Goal: Information Seeking & Learning: Learn about a topic

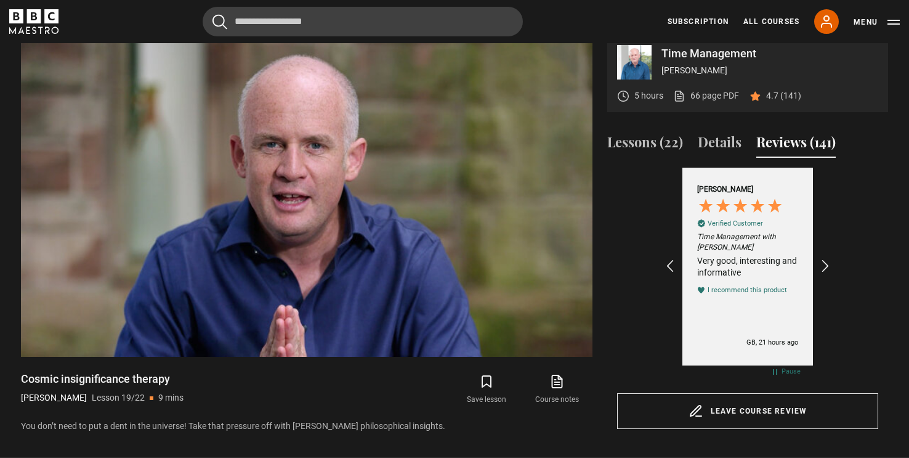
click at [678, 278] on div "[PERSON_NAME] Verified Customer Time Management with [PERSON_NAME] Very good, i…" at bounding box center [747, 266] width 143 height 197
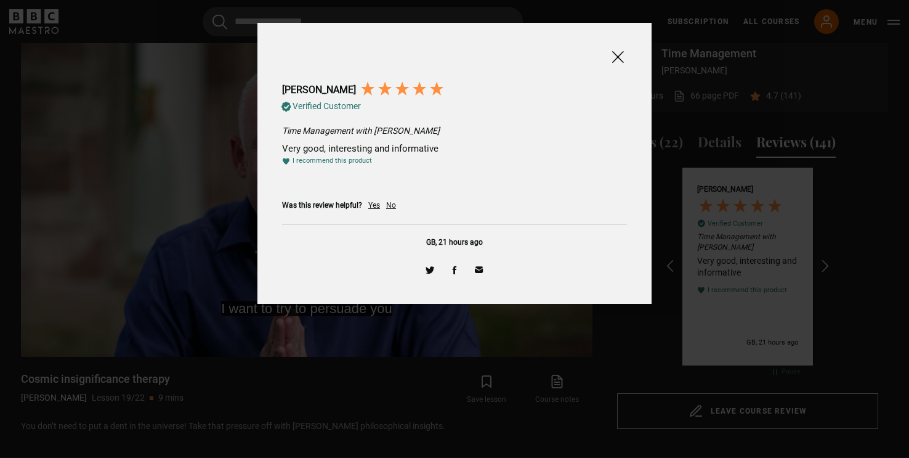
click at [617, 60] on span at bounding box center [617, 56] width 15 height 15
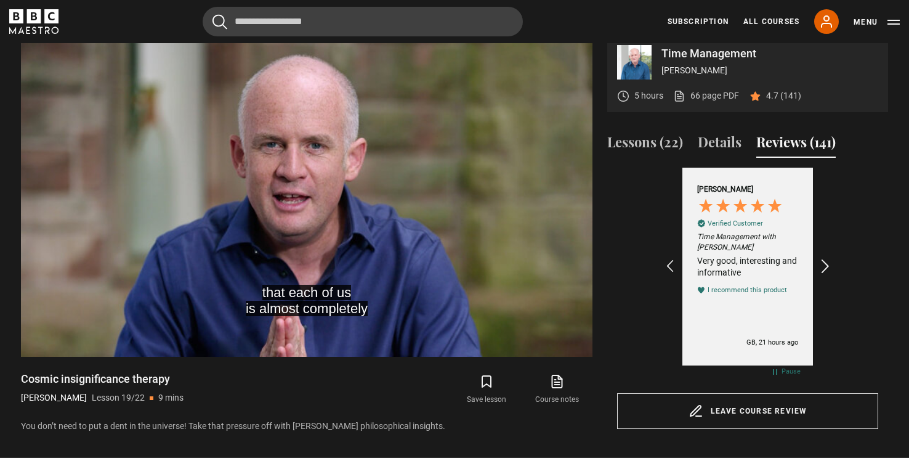
click at [822, 275] on icon "REVIEWS.io Carousel Scroll Right" at bounding box center [825, 266] width 17 height 17
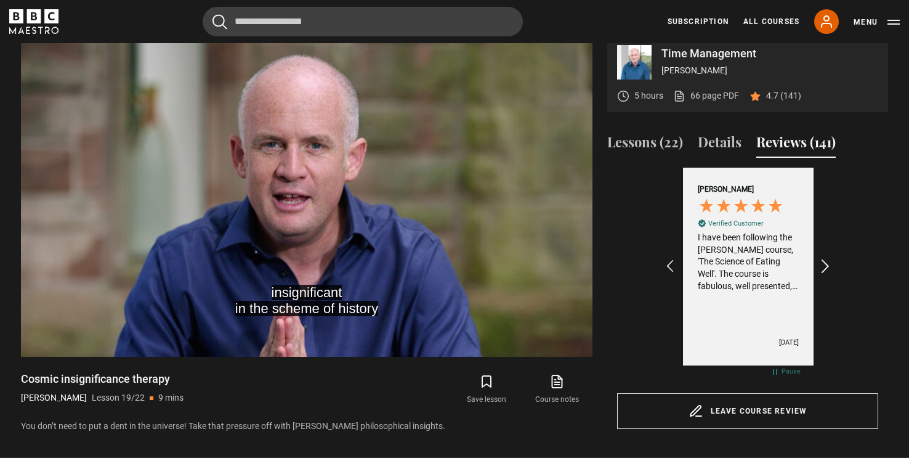
click at [822, 275] on icon "REVIEWS.io Carousel Scroll Right" at bounding box center [825, 266] width 17 height 17
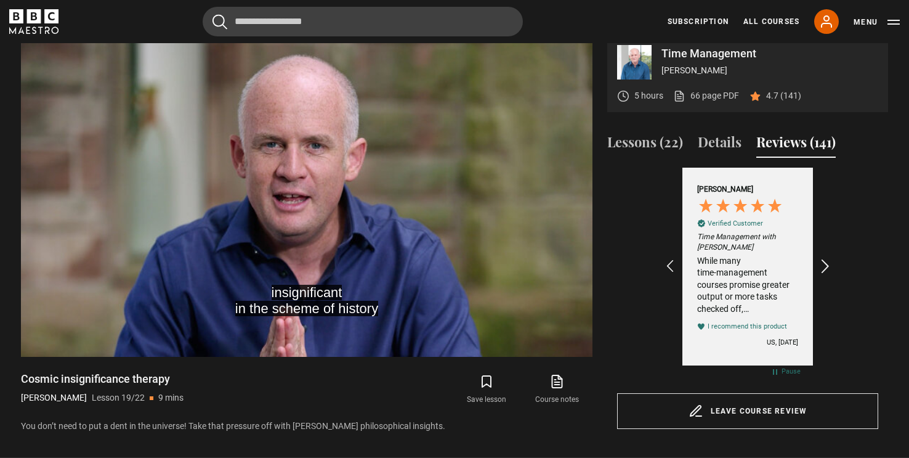
click at [822, 275] on icon "REVIEWS.io Carousel Scroll Right" at bounding box center [825, 266] width 17 height 17
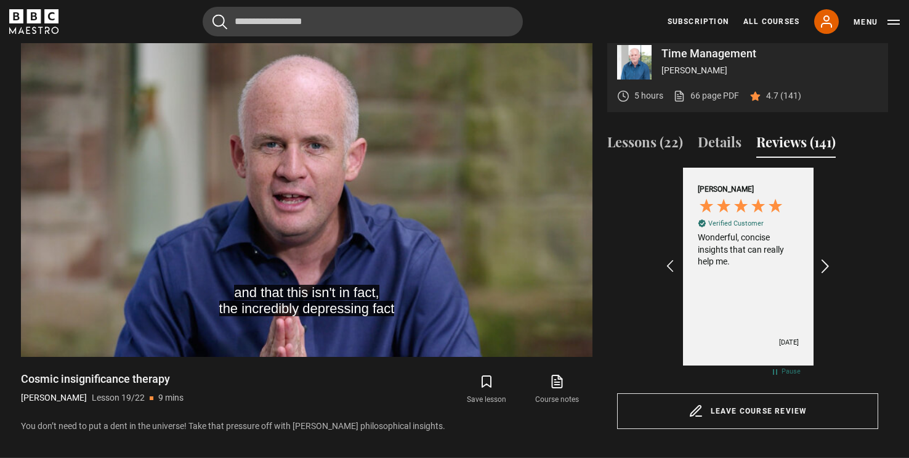
click at [824, 275] on icon "REVIEWS.io Carousel Scroll Right" at bounding box center [825, 266] width 17 height 17
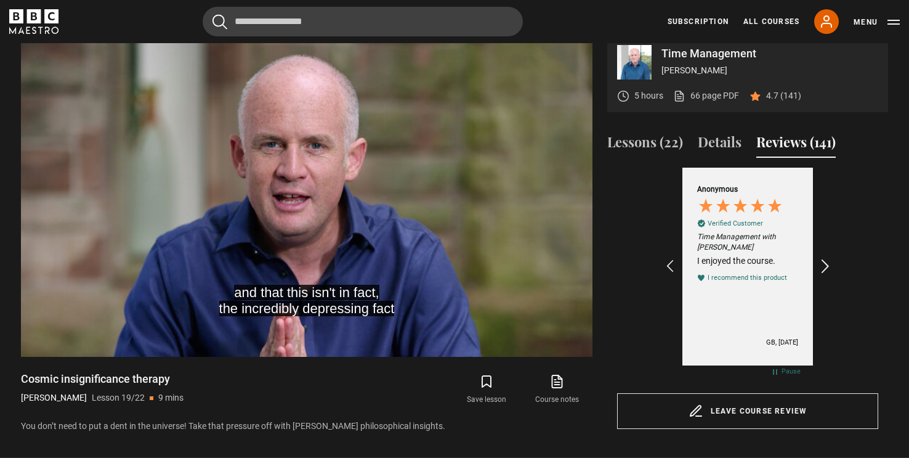
click at [824, 275] on icon "REVIEWS.io Carousel Scroll Right" at bounding box center [825, 266] width 17 height 17
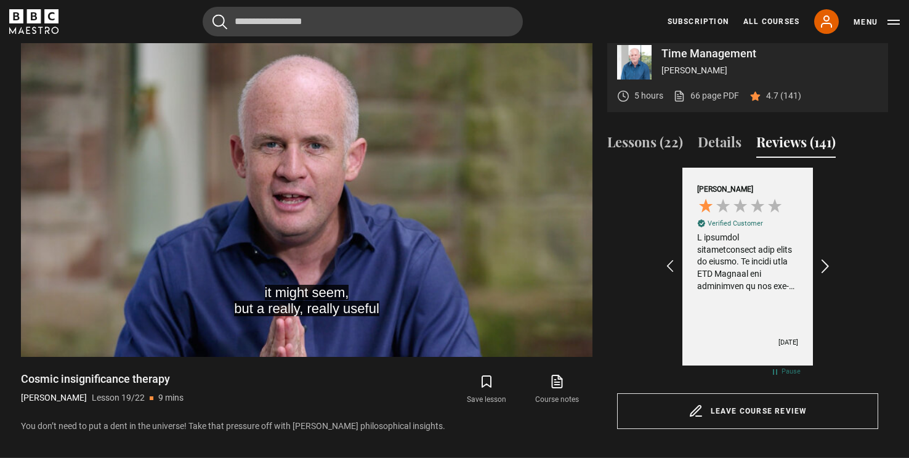
click at [824, 275] on icon "REVIEWS.io Carousel Scroll Right" at bounding box center [825, 266] width 17 height 17
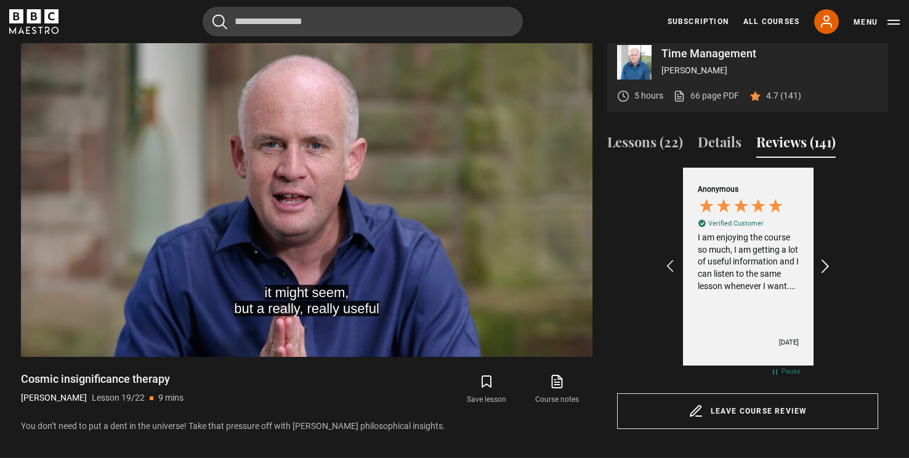
click at [824, 275] on icon "REVIEWS.io Carousel Scroll Right" at bounding box center [825, 266] width 17 height 17
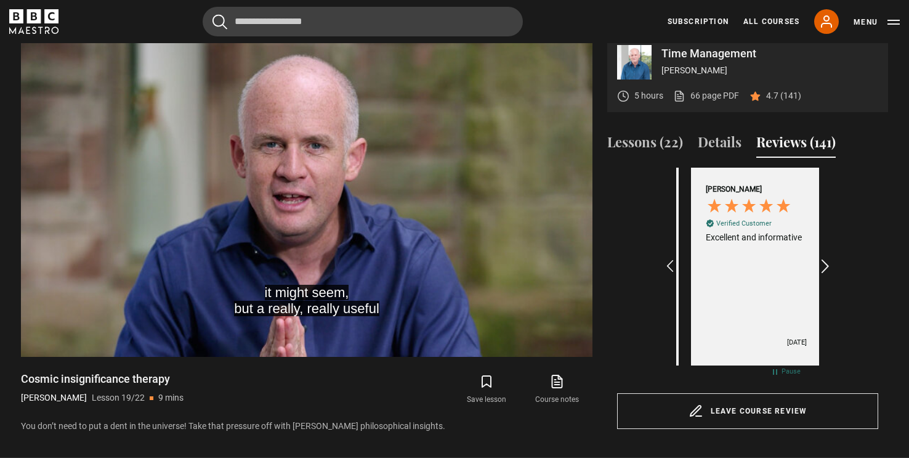
scroll to position [0, 1857]
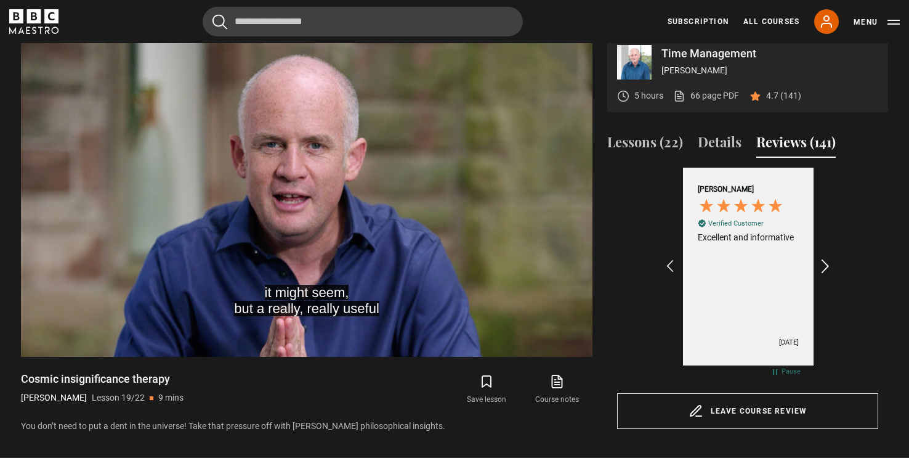
click at [824, 275] on icon "REVIEWS.io Carousel Scroll Right" at bounding box center [825, 266] width 17 height 17
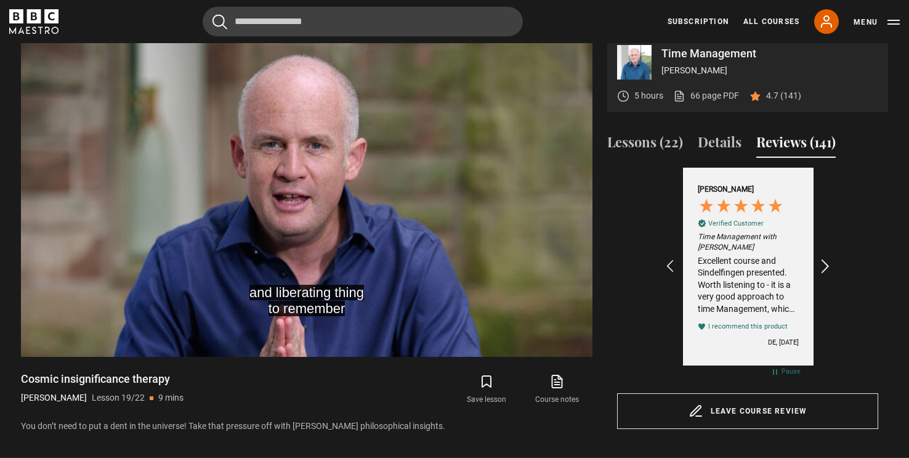
click at [824, 275] on icon "REVIEWS.io Carousel Scroll Right" at bounding box center [825, 266] width 17 height 17
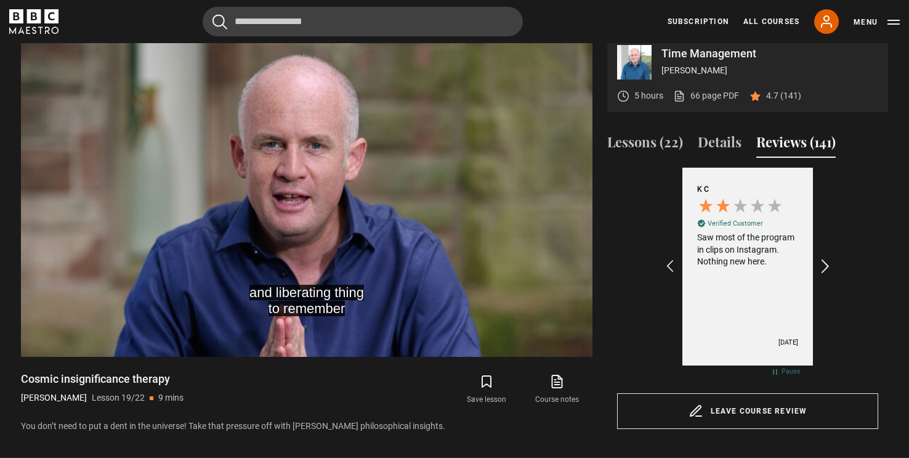
click at [824, 275] on icon "REVIEWS.io Carousel Scroll Right" at bounding box center [825, 266] width 17 height 17
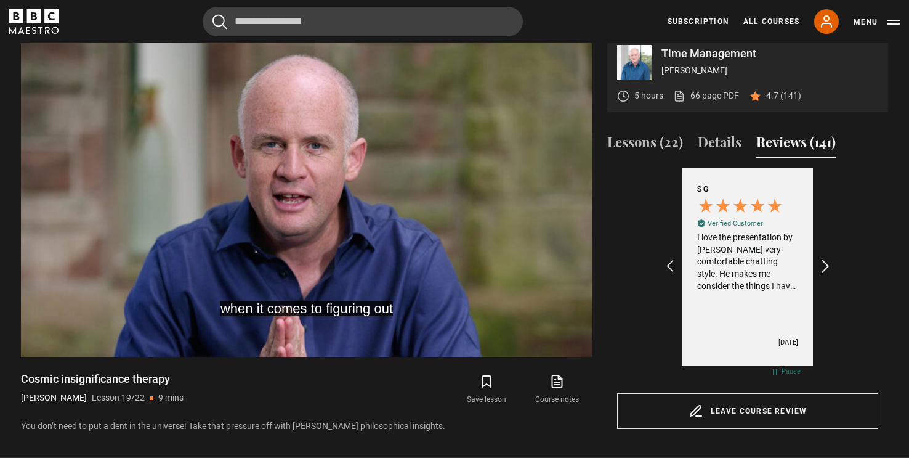
click at [824, 275] on icon "REVIEWS.io Carousel Scroll Right" at bounding box center [825, 266] width 17 height 17
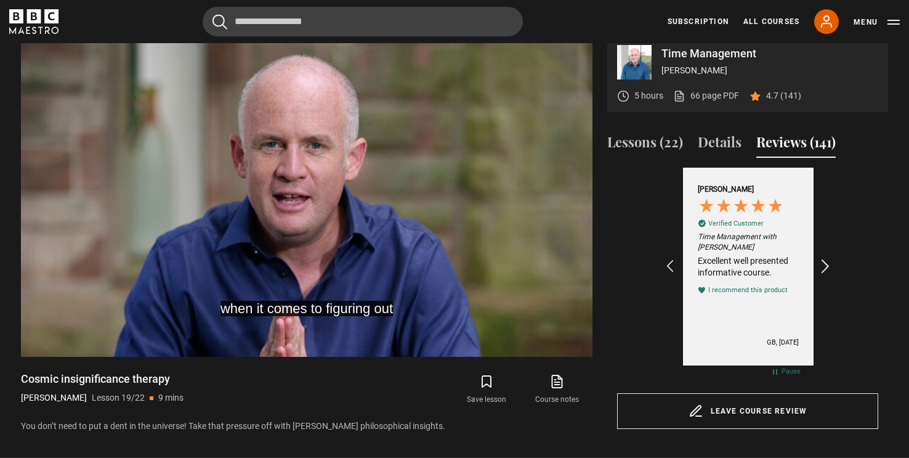
click at [824, 275] on icon "REVIEWS.io Carousel Scroll Right" at bounding box center [825, 266] width 17 height 17
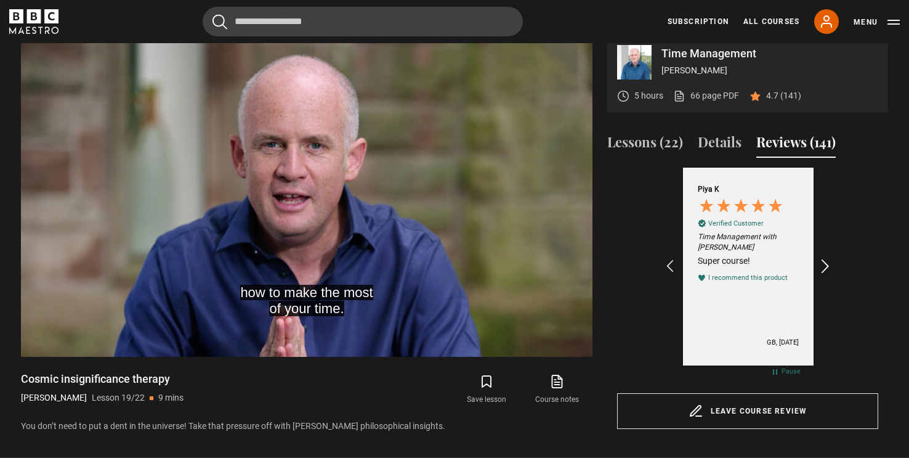
click at [824, 275] on icon "REVIEWS.io Carousel Scroll Right" at bounding box center [825, 266] width 17 height 17
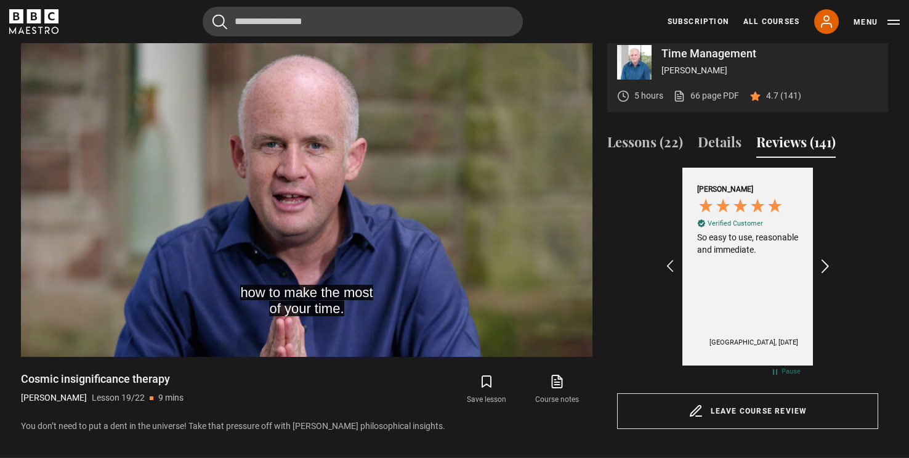
click at [824, 275] on icon "REVIEWS.io Carousel Scroll Right" at bounding box center [825, 266] width 17 height 17
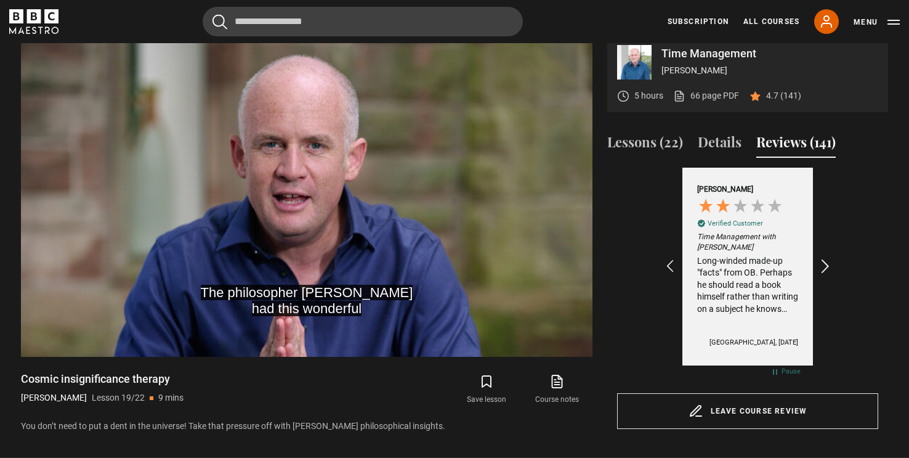
click at [824, 275] on icon "REVIEWS.io Carousel Scroll Right" at bounding box center [825, 266] width 17 height 17
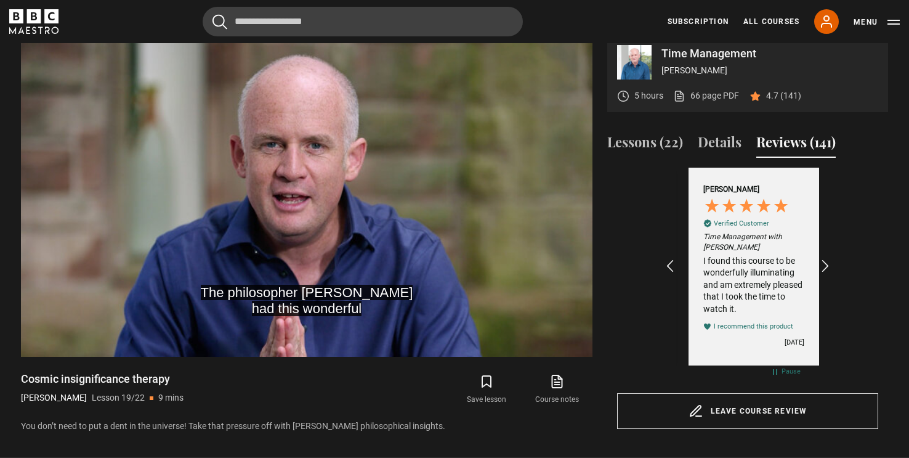
scroll to position [0, 286]
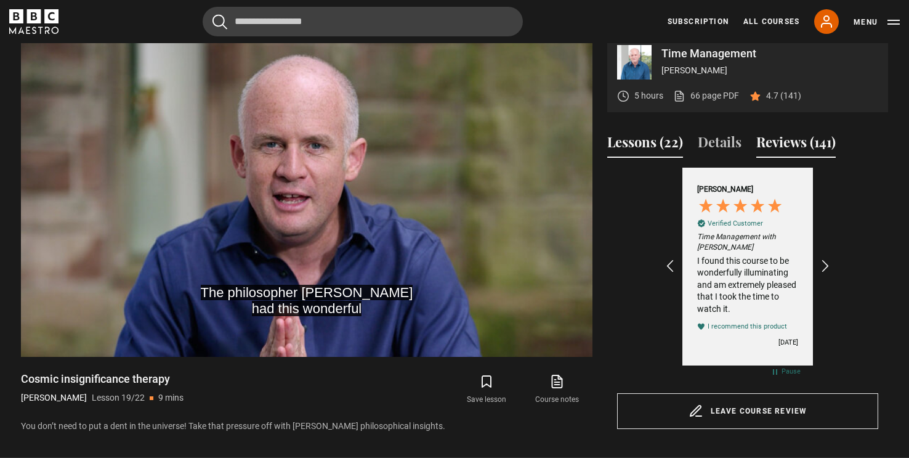
click at [654, 158] on button "Lessons (22)" at bounding box center [645, 145] width 76 height 26
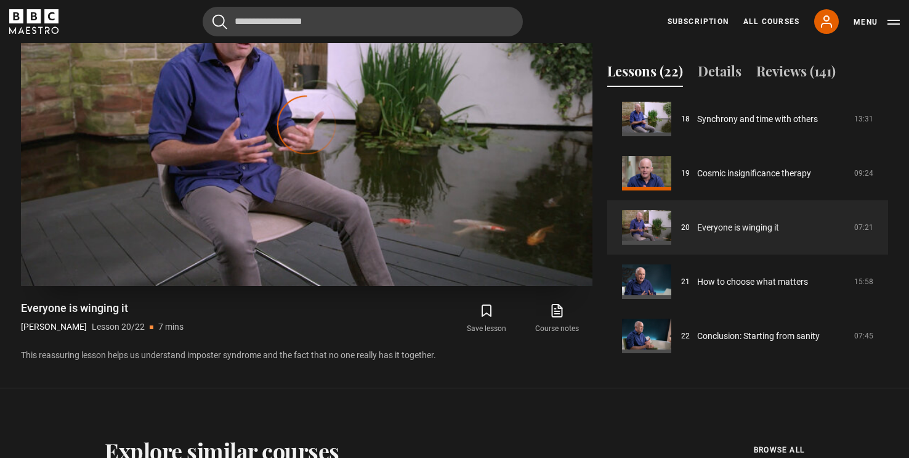
scroll to position [509, 0]
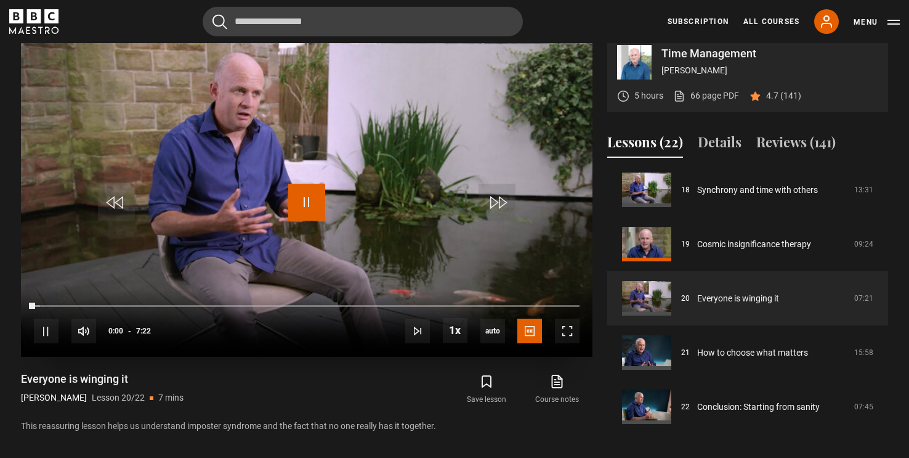
click at [310, 216] on span "Video Player" at bounding box center [306, 202] width 37 height 37
click at [312, 217] on span "Video Player" at bounding box center [306, 202] width 37 height 37
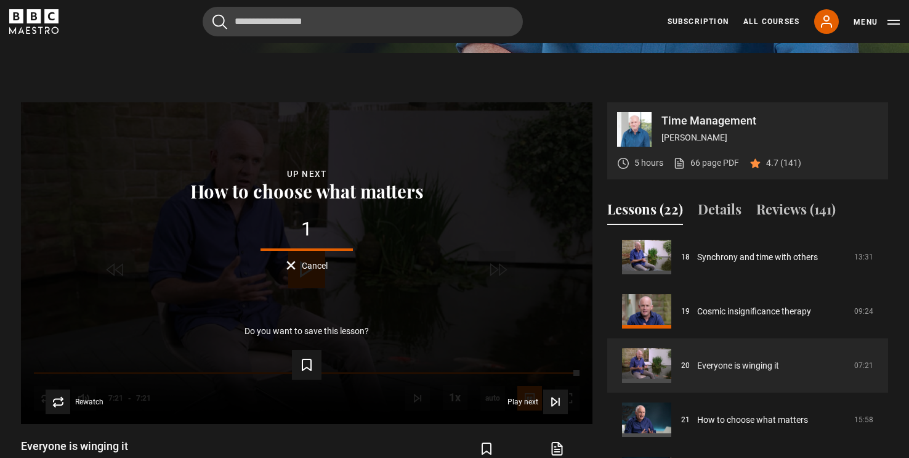
scroll to position [440, 0]
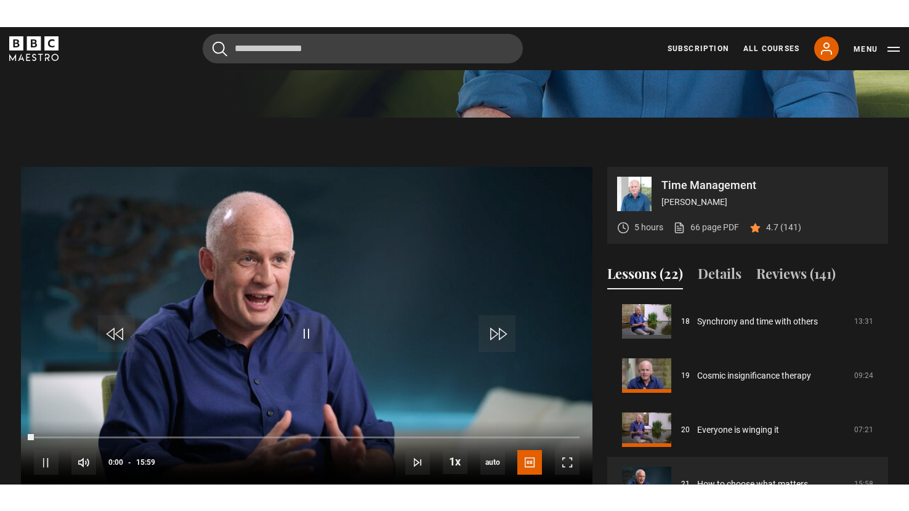
scroll to position [440, 0]
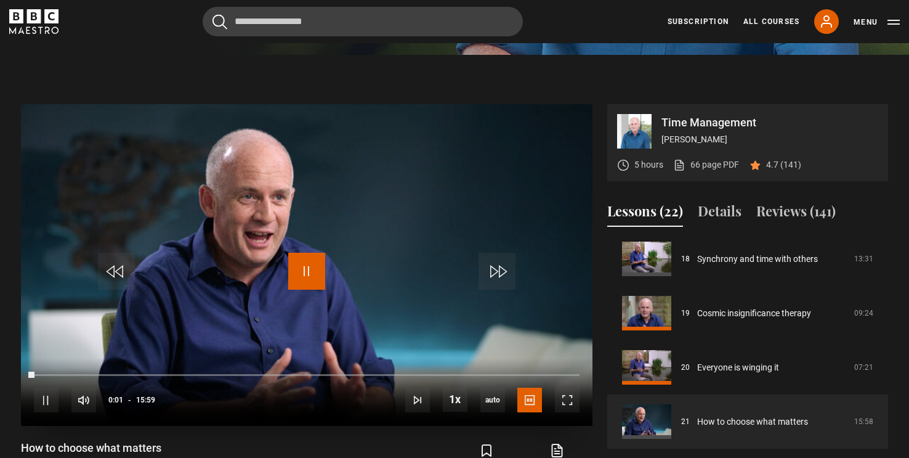
click at [315, 282] on span "Video Player" at bounding box center [306, 271] width 37 height 37
click at [326, 281] on video "Video Player" at bounding box center [307, 265] width 572 height 322
click at [573, 412] on span "Video Player" at bounding box center [567, 399] width 25 height 25
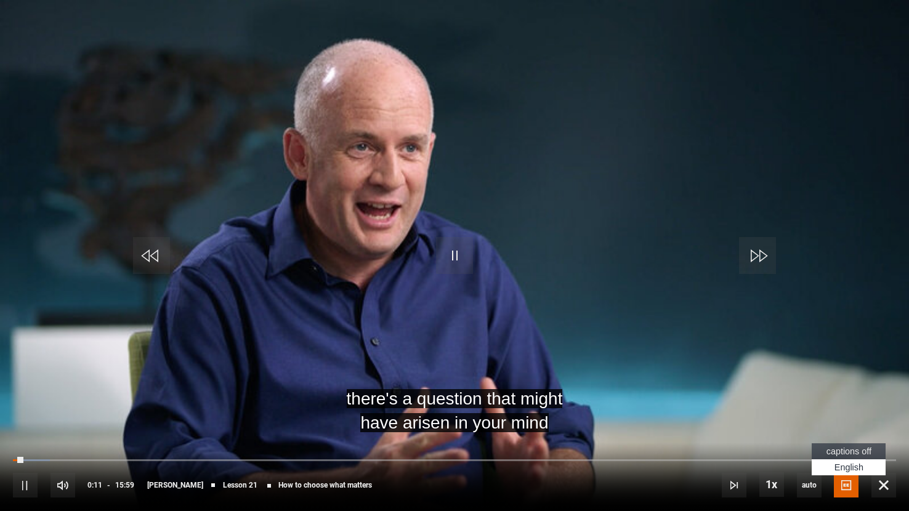
click at [842, 457] on span "English Captions" at bounding box center [849, 468] width 29 height 10
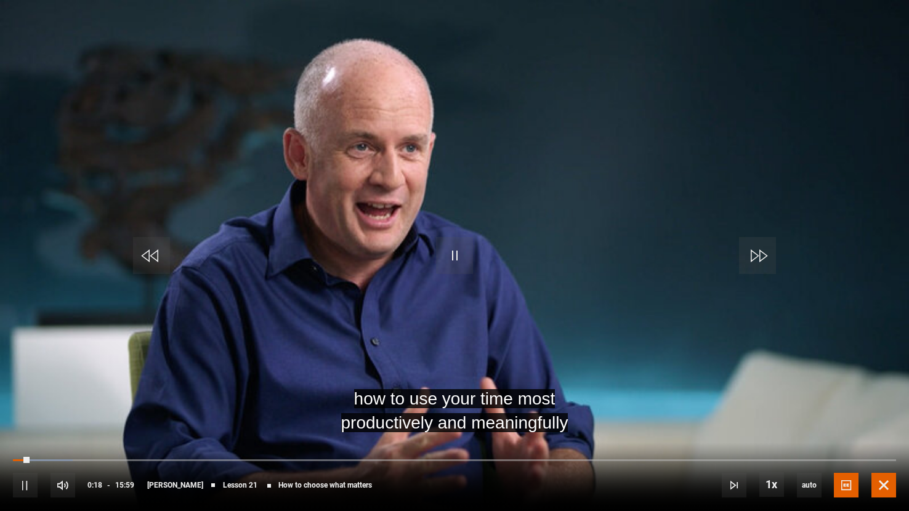
click at [880, 457] on span "Video Player" at bounding box center [884, 485] width 25 height 25
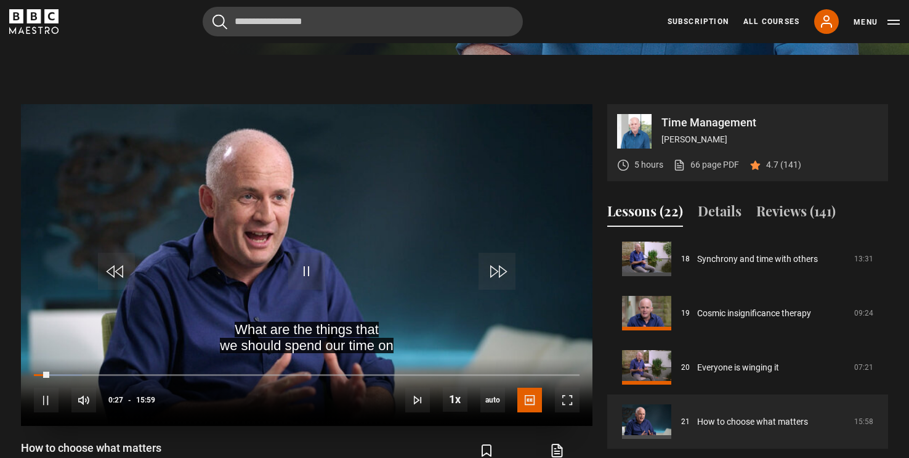
click at [585, 426] on div "10s Skip Back 10 seconds Pause 10s Skip Forward 10 seconds Loaded : 8.86% 13:44…" at bounding box center [307, 392] width 572 height 68
click at [575, 412] on span "Video Player" at bounding box center [567, 399] width 25 height 25
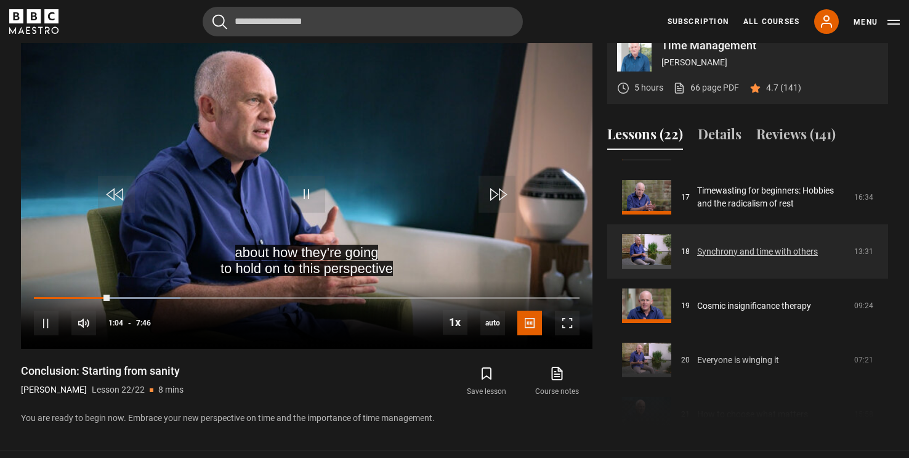
scroll to position [981, 0]
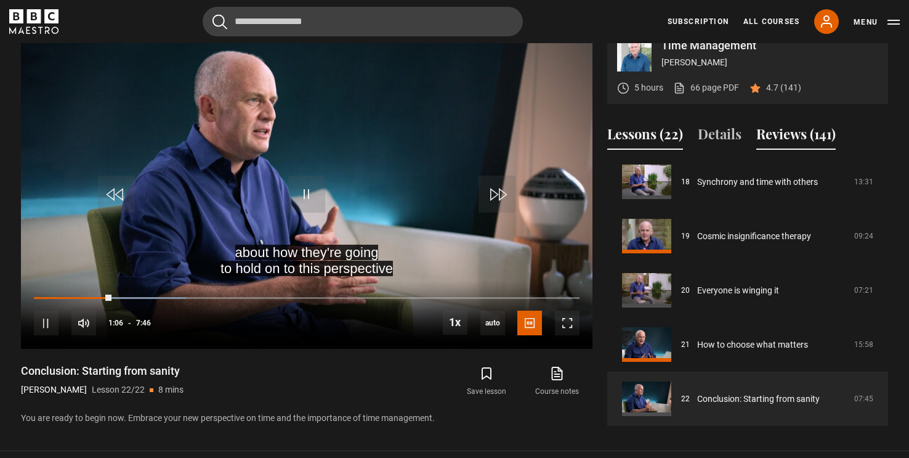
click at [822, 148] on button "Reviews (141)" at bounding box center [795, 137] width 79 height 26
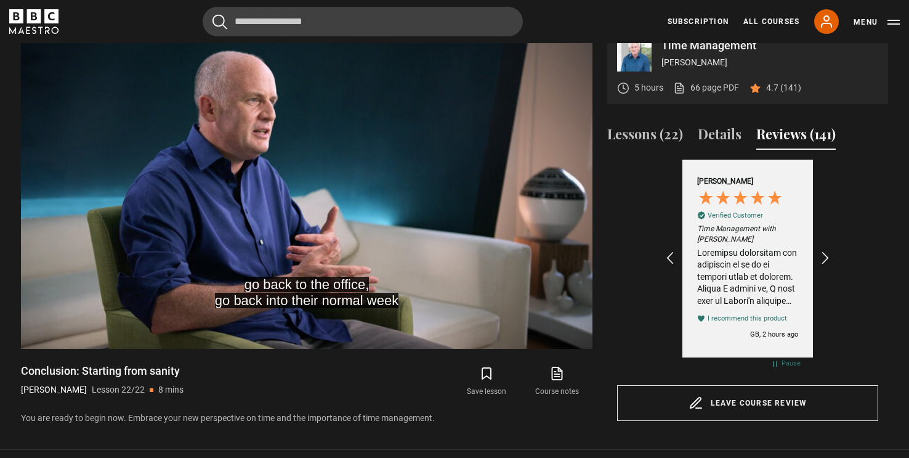
click at [782, 278] on div "Review by Eleni K, 5 out of 5 stars" at bounding box center [747, 277] width 101 height 60
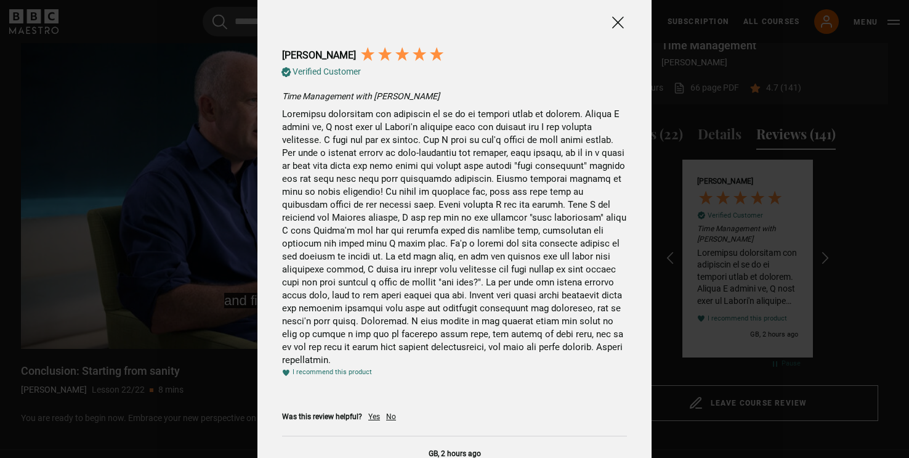
scroll to position [0, 0]
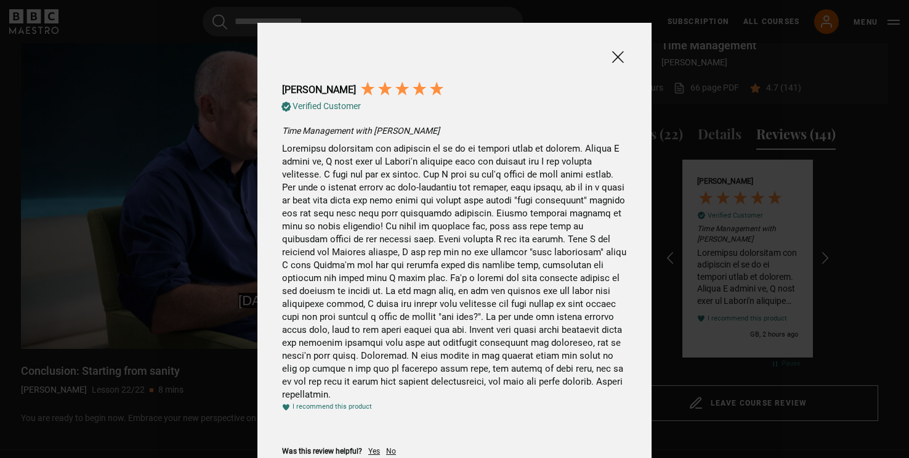
click at [617, 59] on span at bounding box center [617, 56] width 15 height 15
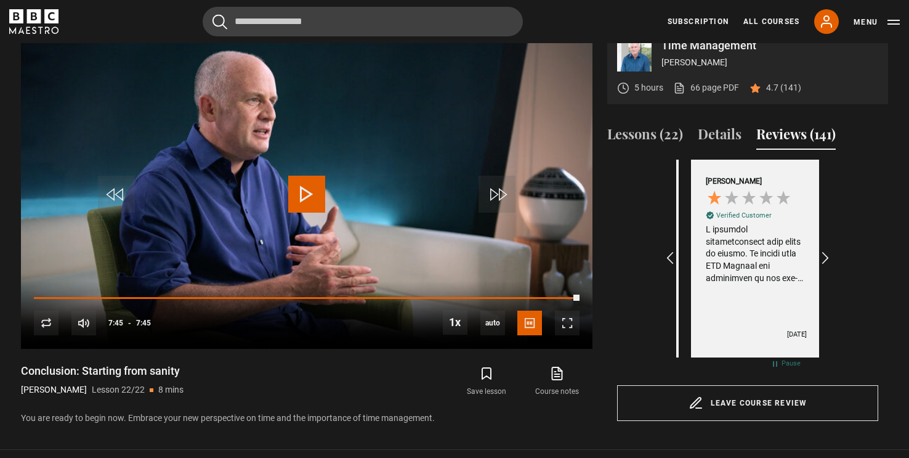
scroll to position [0, 1714]
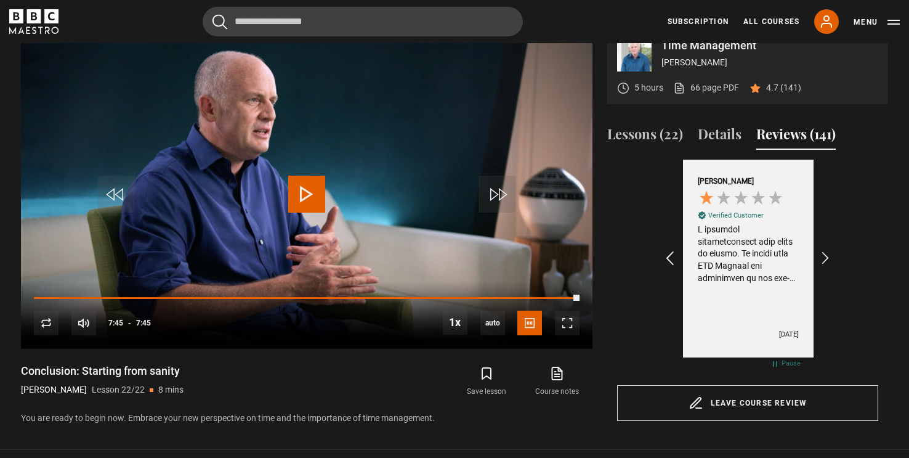
click at [674, 267] on icon "REVIEWS.io Carousel Scroll Left" at bounding box center [670, 258] width 17 height 17
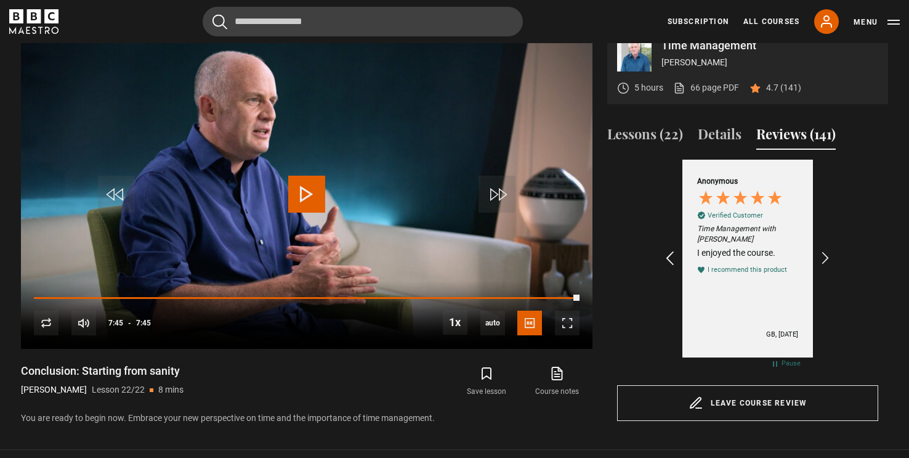
click at [674, 267] on icon "REVIEWS.io Carousel Scroll Left" at bounding box center [670, 258] width 17 height 17
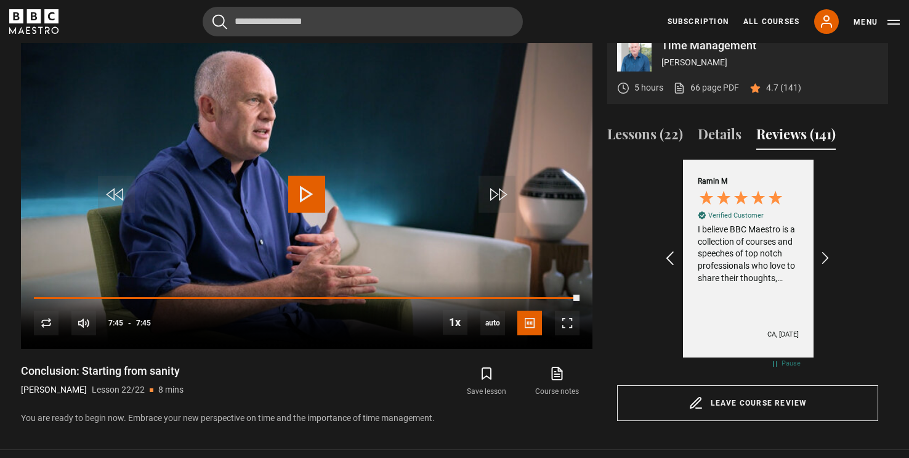
click at [674, 267] on icon "REVIEWS.io Carousel Scroll Left" at bounding box center [670, 258] width 17 height 17
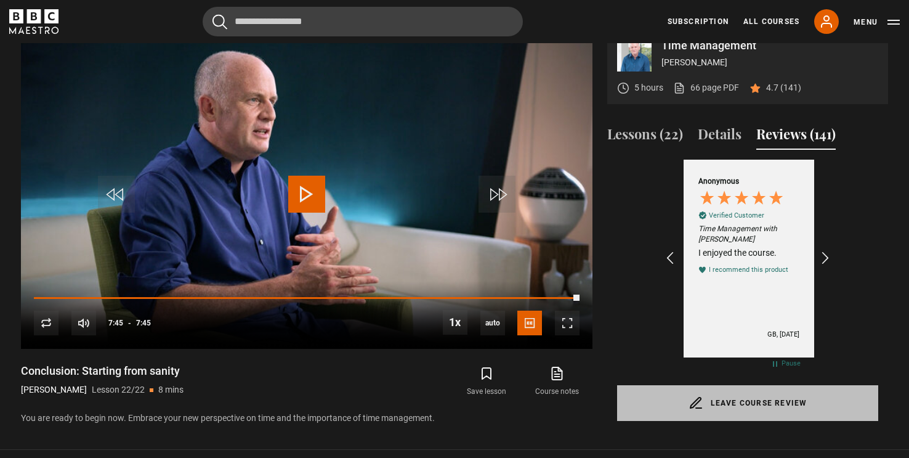
scroll to position [0, 1572]
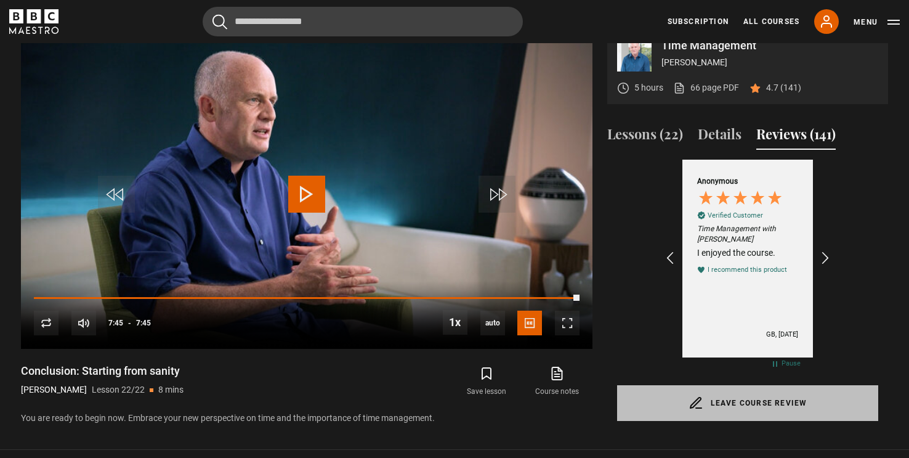
click at [752, 419] on link "Leave course review" at bounding box center [747, 403] width 261 height 36
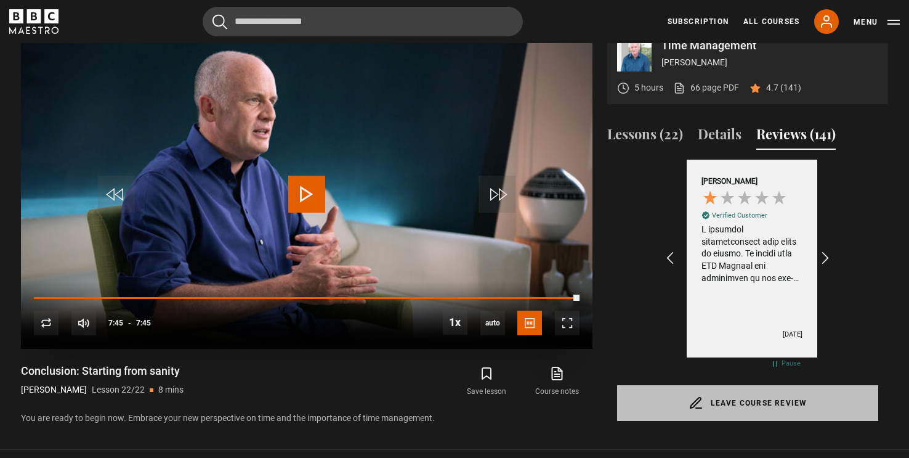
scroll to position [0, 1714]
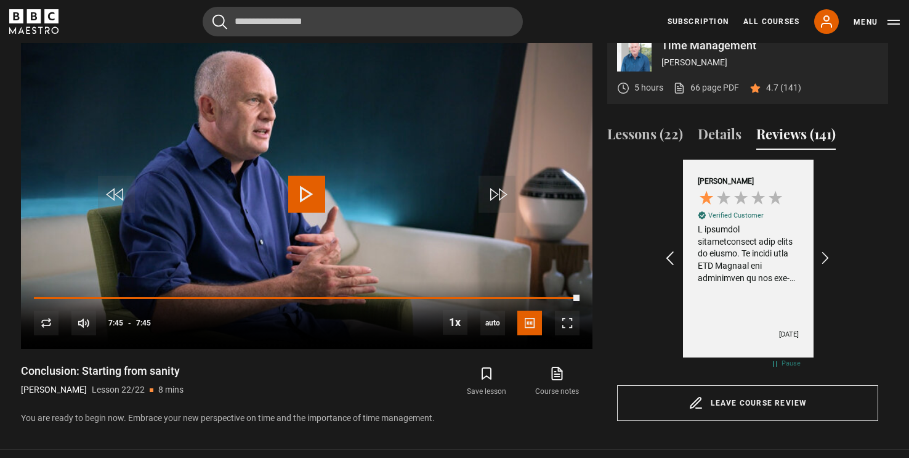
click at [673, 267] on icon "REVIEWS.io Carousel Scroll Left" at bounding box center [670, 258] width 17 height 17
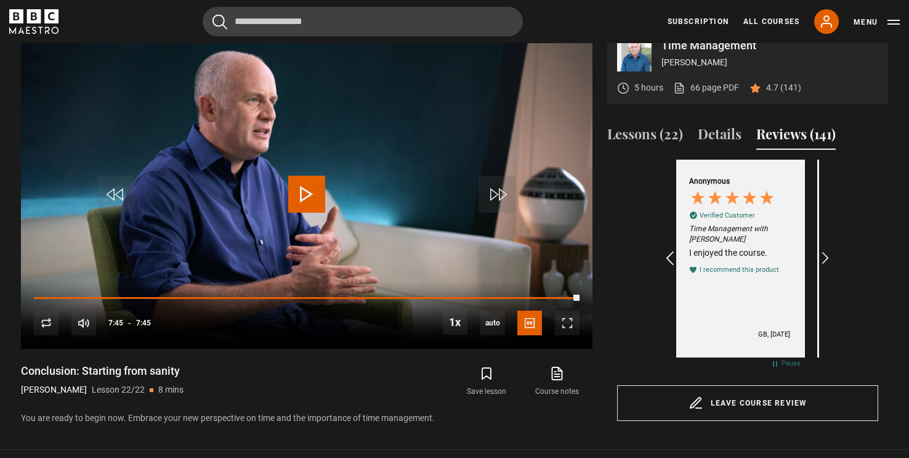
scroll to position [0, 1572]
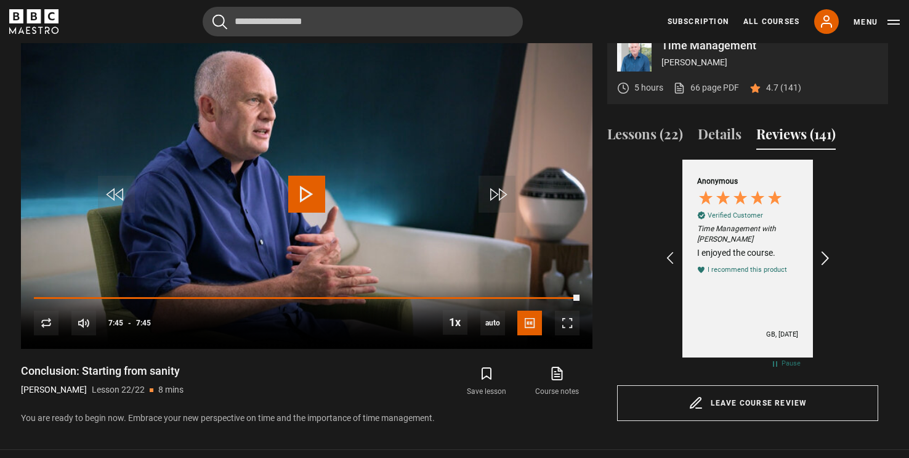
click at [827, 267] on icon "REVIEWS.io Carousel Scroll Right" at bounding box center [825, 258] width 17 height 17
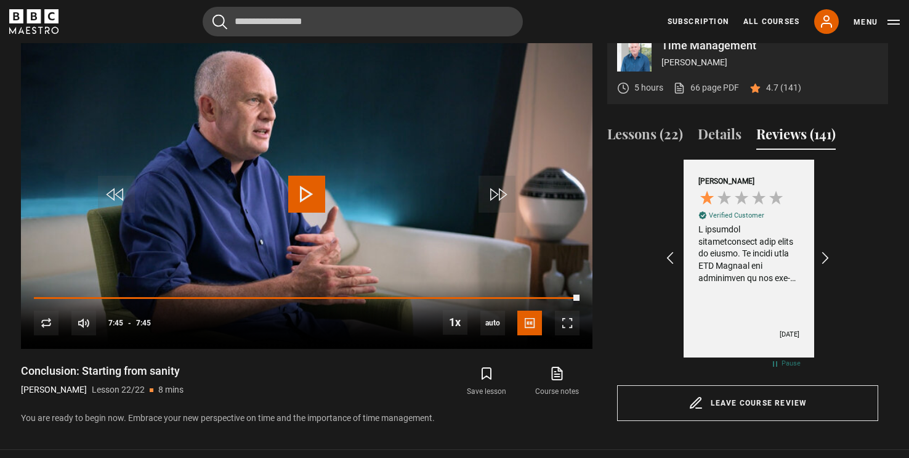
scroll to position [0, 1714]
click at [749, 263] on div "Review by Marc A, 1 out of 5 stars" at bounding box center [748, 254] width 101 height 60
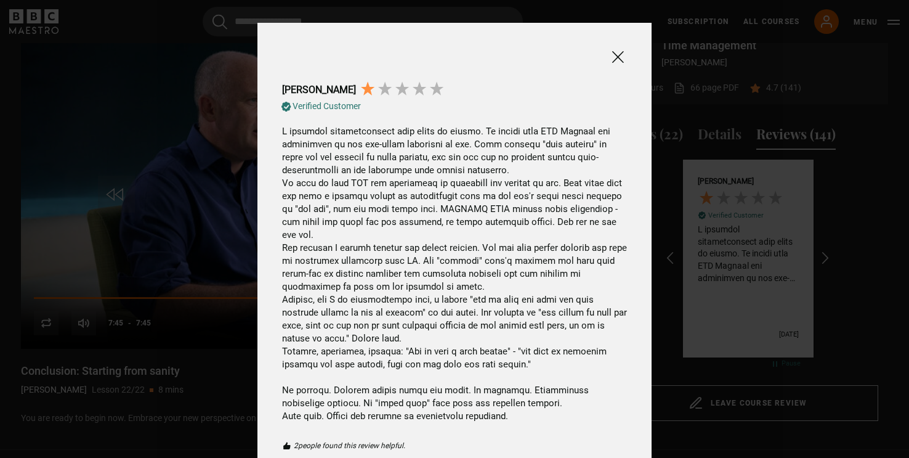
click at [616, 49] on div at bounding box center [618, 56] width 18 height 18
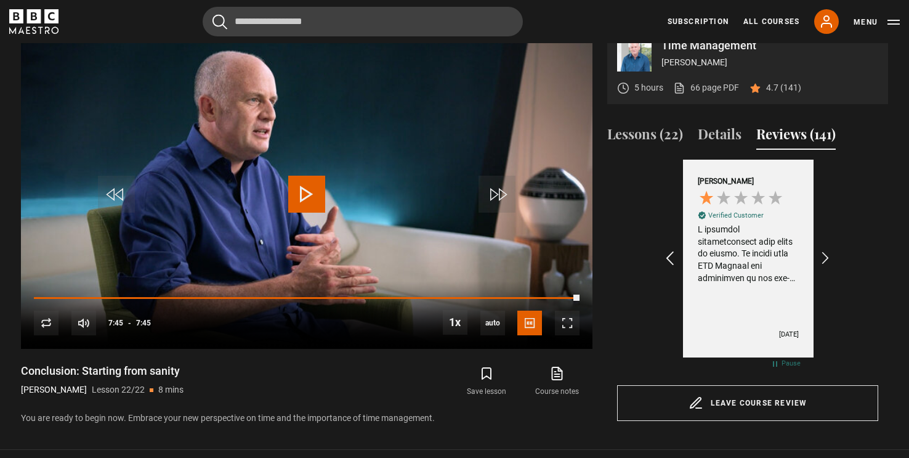
click at [671, 267] on icon "REVIEWS.io Carousel Scroll Left" at bounding box center [670, 258] width 17 height 17
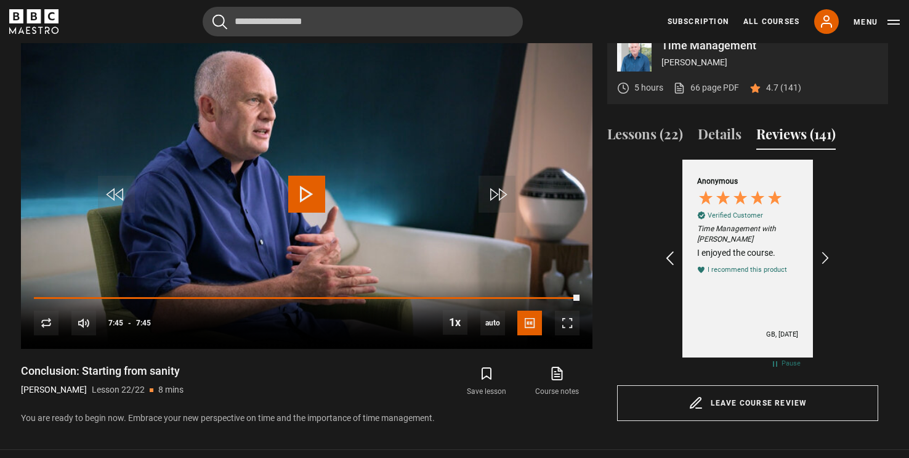
click at [671, 267] on icon "REVIEWS.io Carousel Scroll Left" at bounding box center [670, 258] width 17 height 17
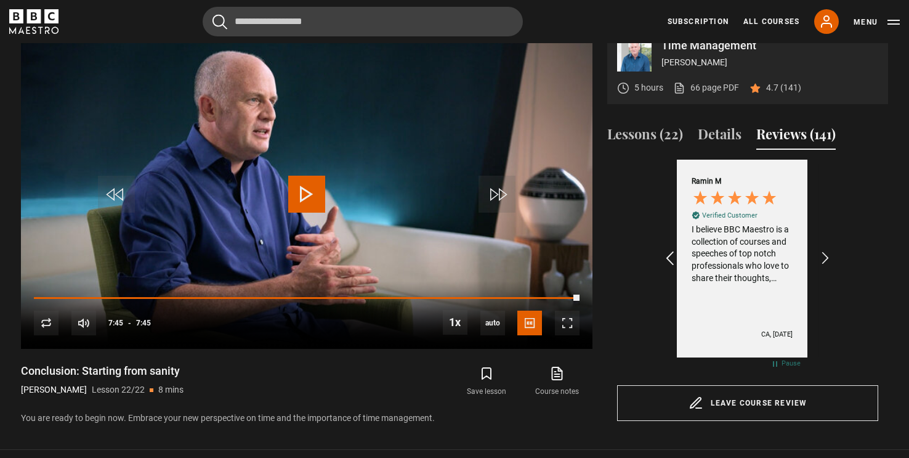
scroll to position [0, 1285]
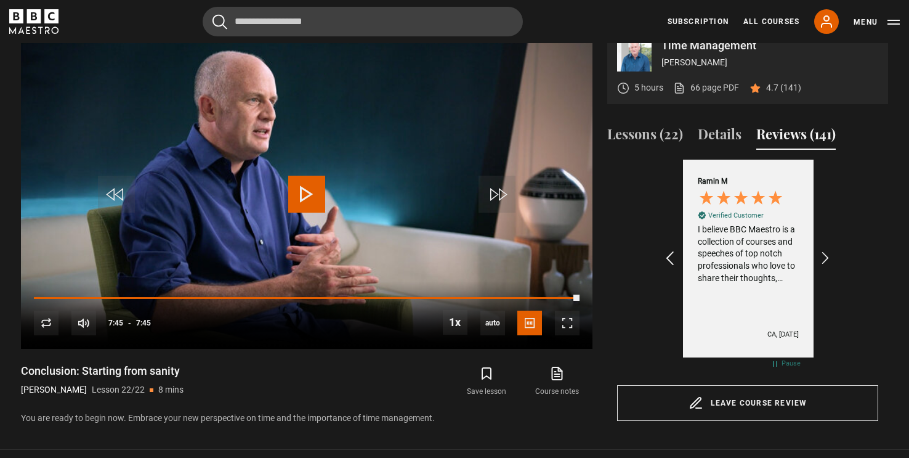
click at [671, 267] on icon "REVIEWS.io Carousel Scroll Left" at bounding box center [670, 258] width 17 height 17
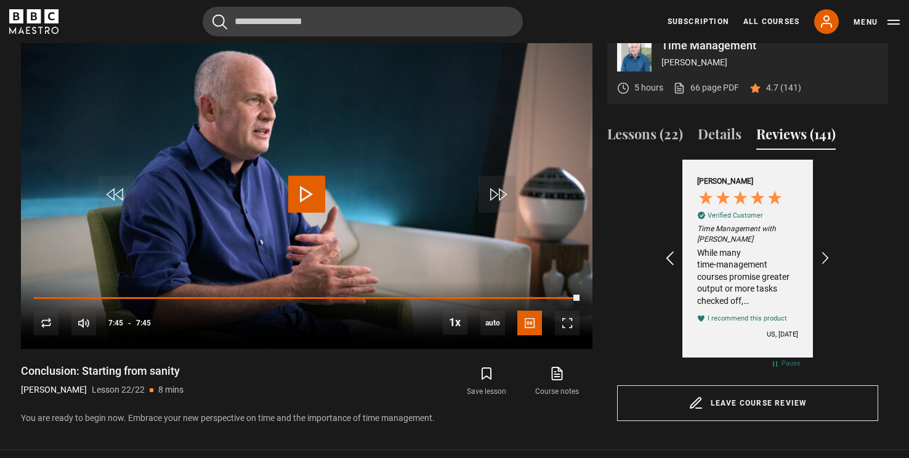
click at [671, 267] on icon "REVIEWS.io Carousel Scroll Left" at bounding box center [670, 258] width 17 height 17
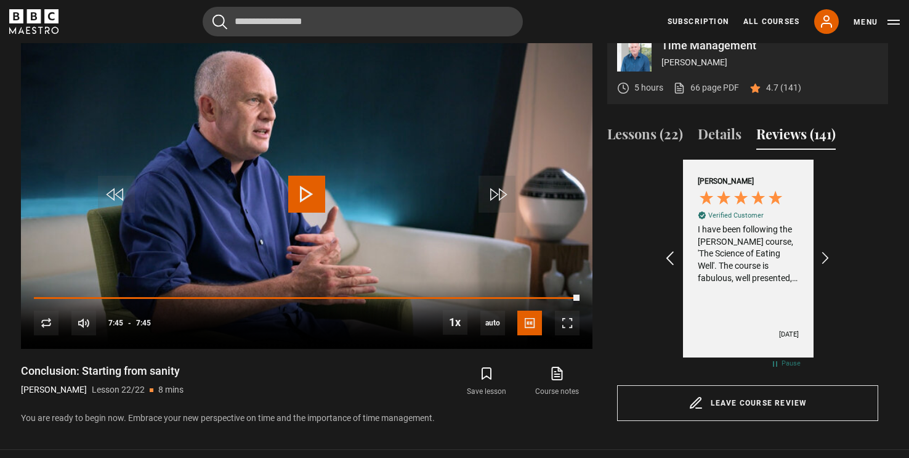
click at [671, 267] on icon "REVIEWS.io Carousel Scroll Left" at bounding box center [670, 258] width 17 height 17
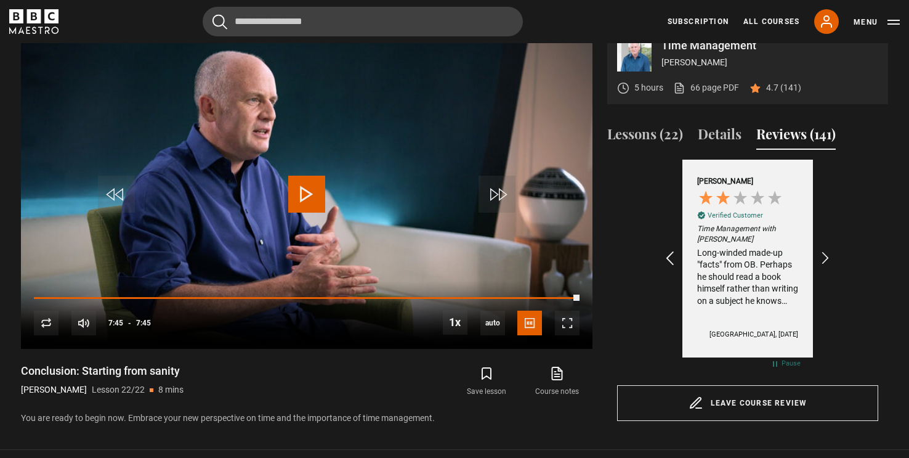
click at [671, 267] on icon "REVIEWS.io Carousel Scroll Left" at bounding box center [670, 258] width 17 height 17
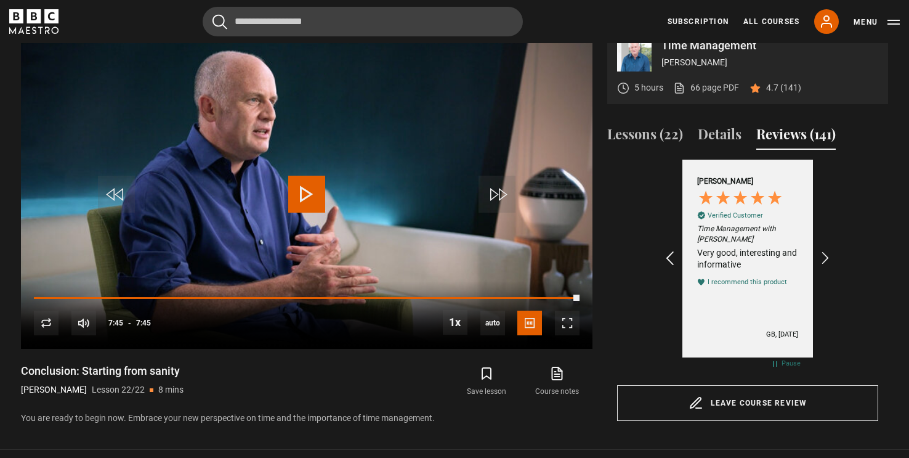
click at [671, 267] on icon "REVIEWS.io Carousel Scroll Left" at bounding box center [670, 258] width 17 height 17
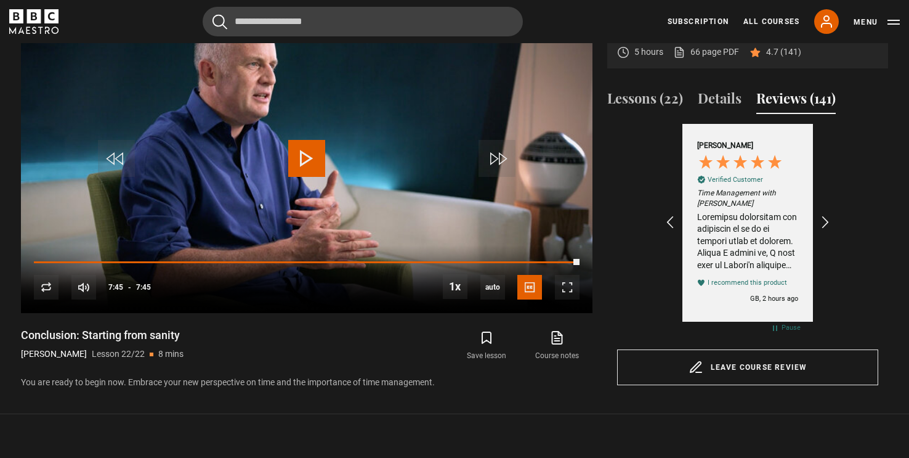
scroll to position [586, 0]
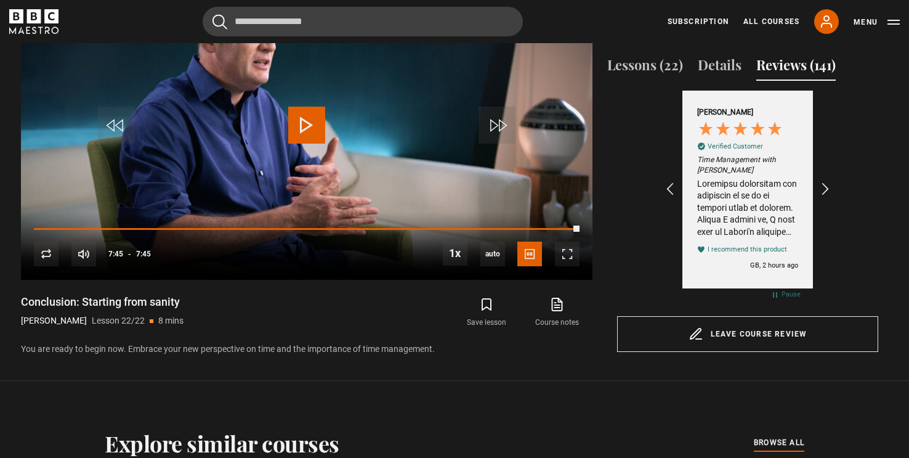
click at [759, 221] on div "Review by Eleni K, 5 out of 5 stars" at bounding box center [747, 208] width 101 height 60
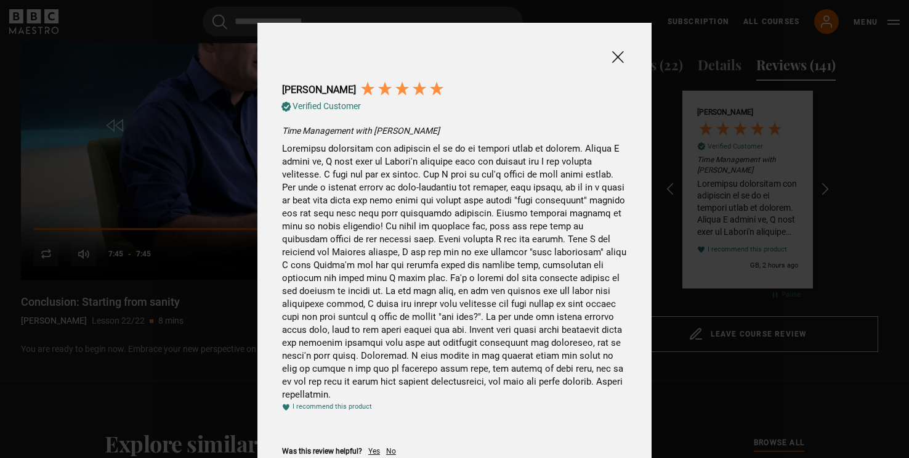
click at [623, 63] on span at bounding box center [617, 56] width 15 height 15
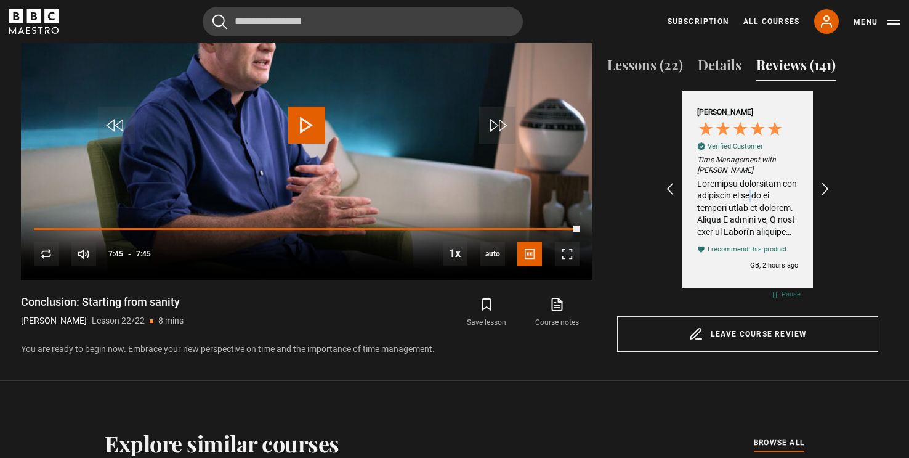
click at [748, 208] on div "Review by Eleni K, 5 out of 5 stars" at bounding box center [747, 208] width 101 height 60
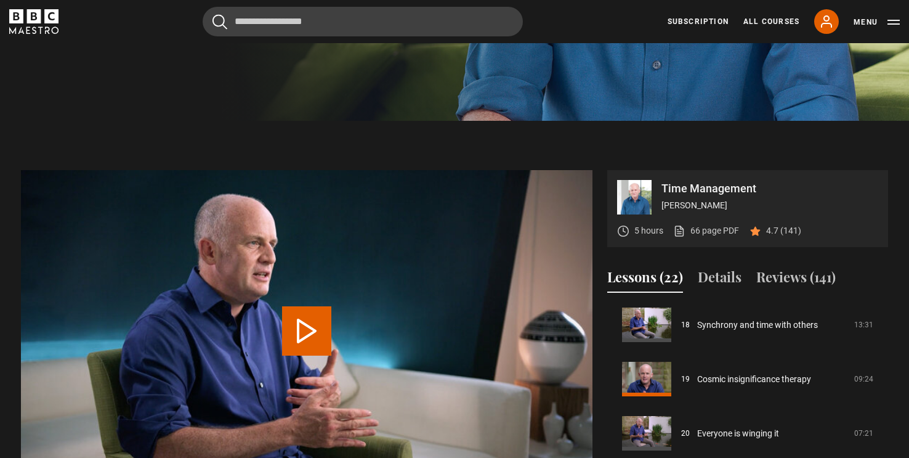
scroll to position [483, 0]
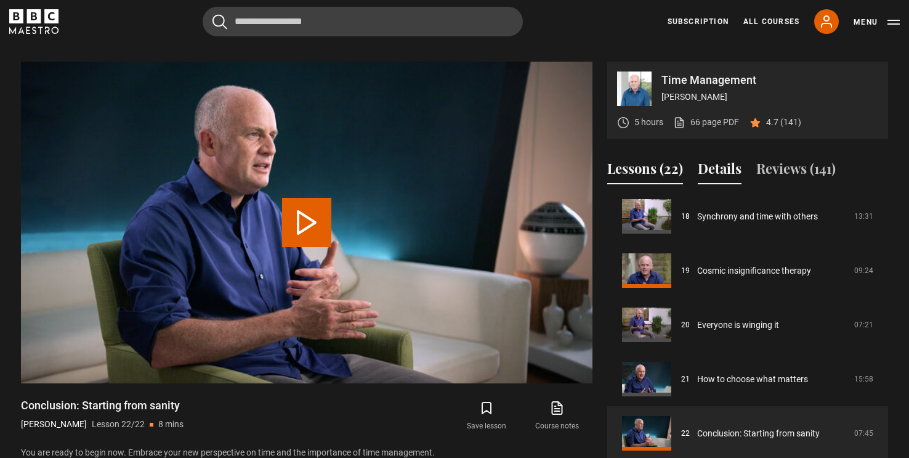
click at [718, 182] on button "Details" at bounding box center [720, 171] width 44 height 26
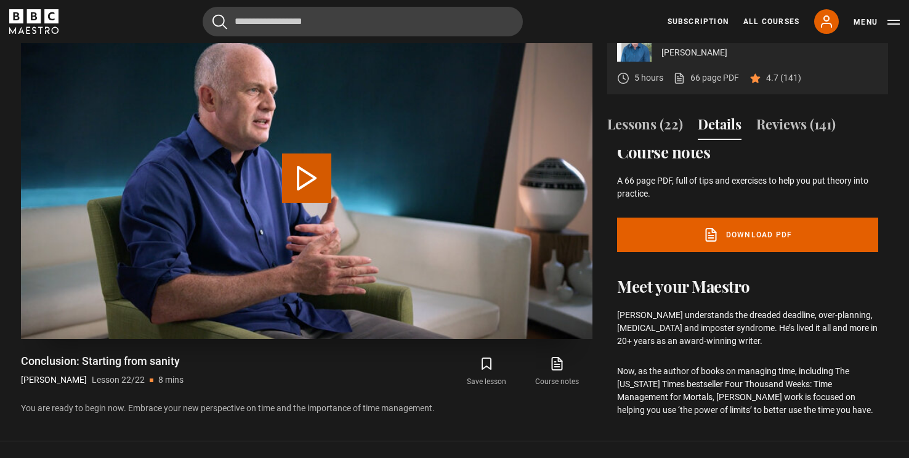
scroll to position [552, 0]
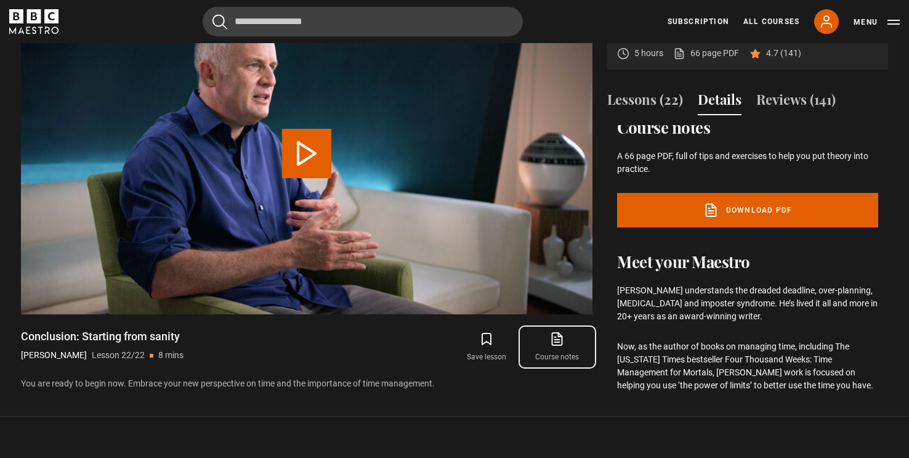
click at [567, 357] on link "Course notes opens in new tab" at bounding box center [557, 347] width 70 height 36
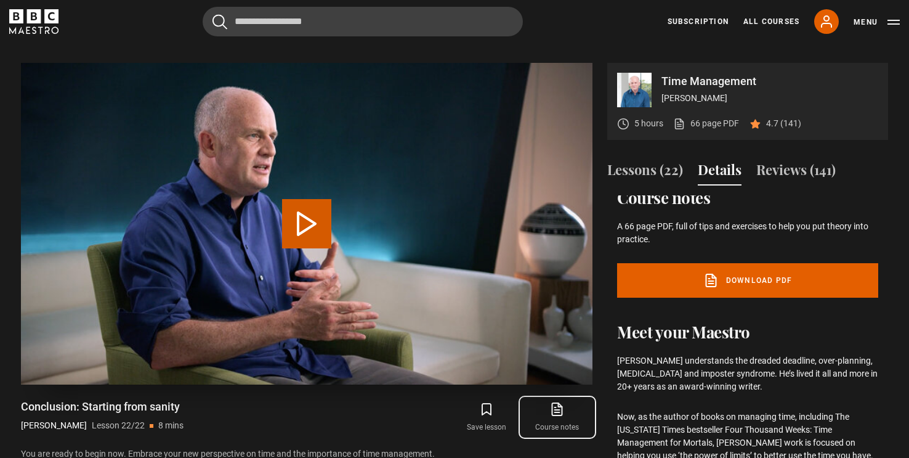
scroll to position [483, 0]
